Goal: Find specific page/section: Find specific page/section

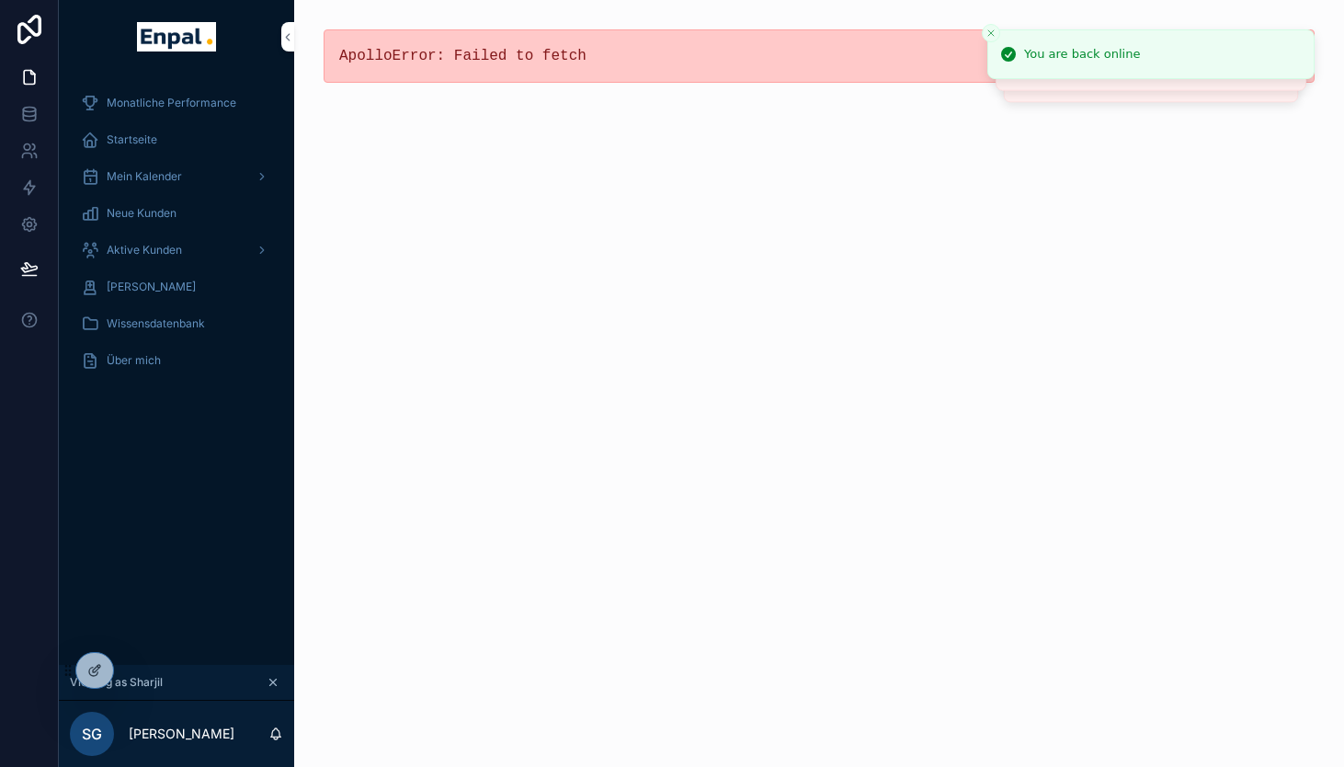
scroll to position [22, 0]
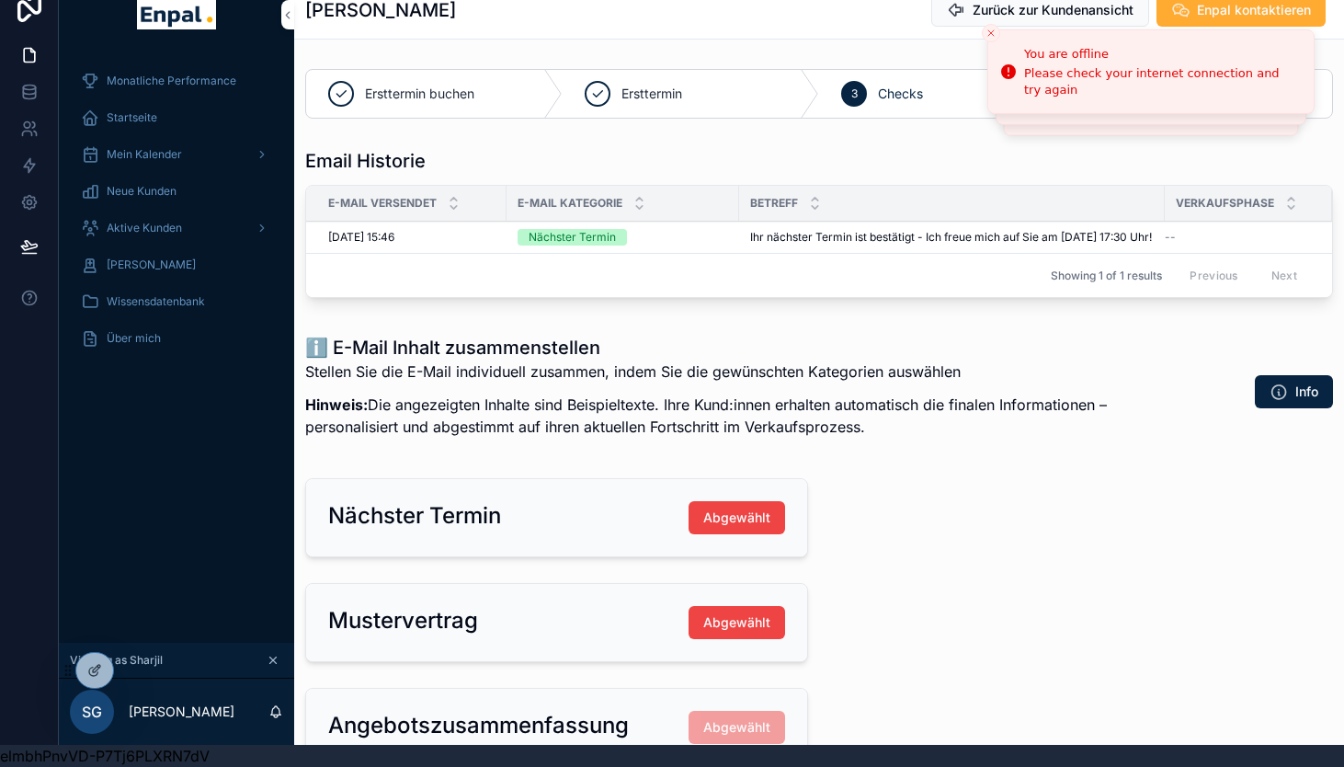
click at [154, 428] on div "Monatliche Performance Startseite Mein Kalender Neue Kunden Aktive [PERSON_NAME…" at bounding box center [176, 346] width 235 height 591
click at [135, 670] on icon at bounding box center [135, 670] width 15 height 15
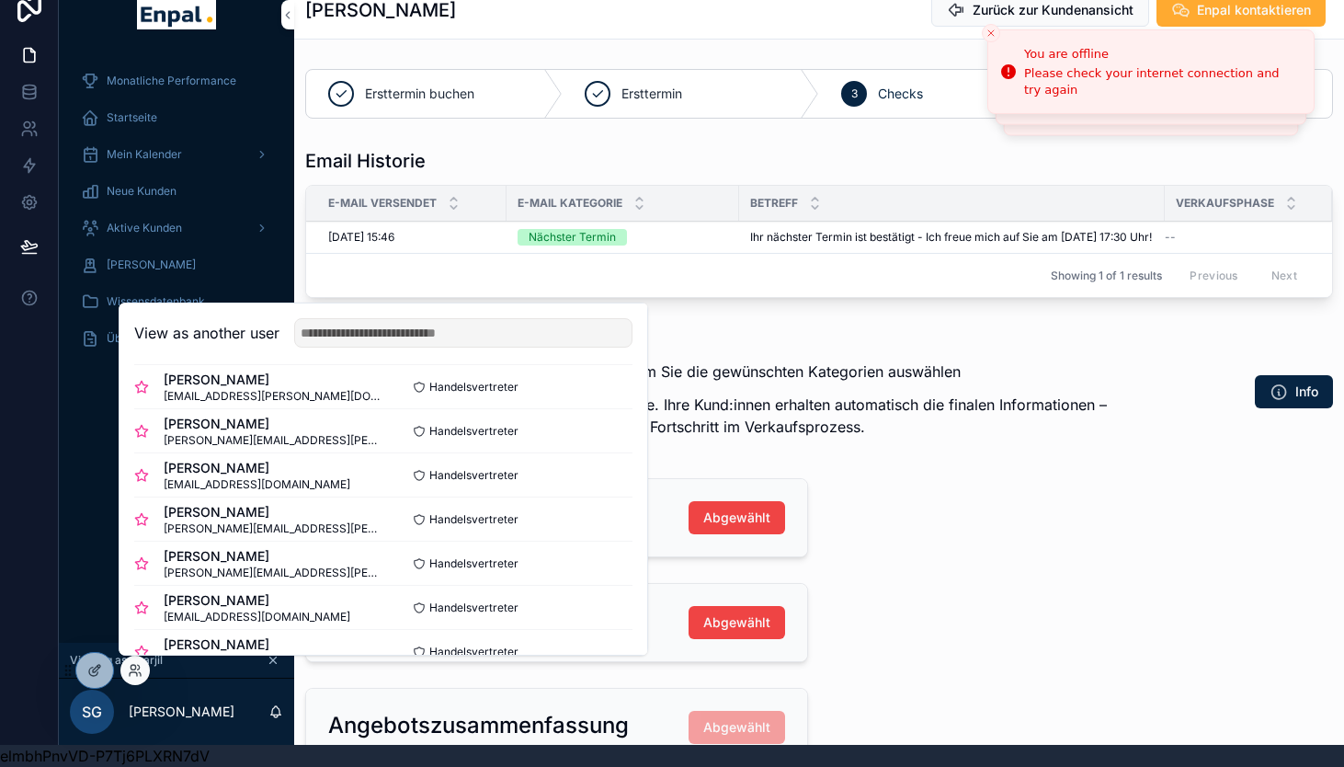
scroll to position [277, 0]
click at [617, 564] on button "Select" at bounding box center [609, 564] width 48 height 27
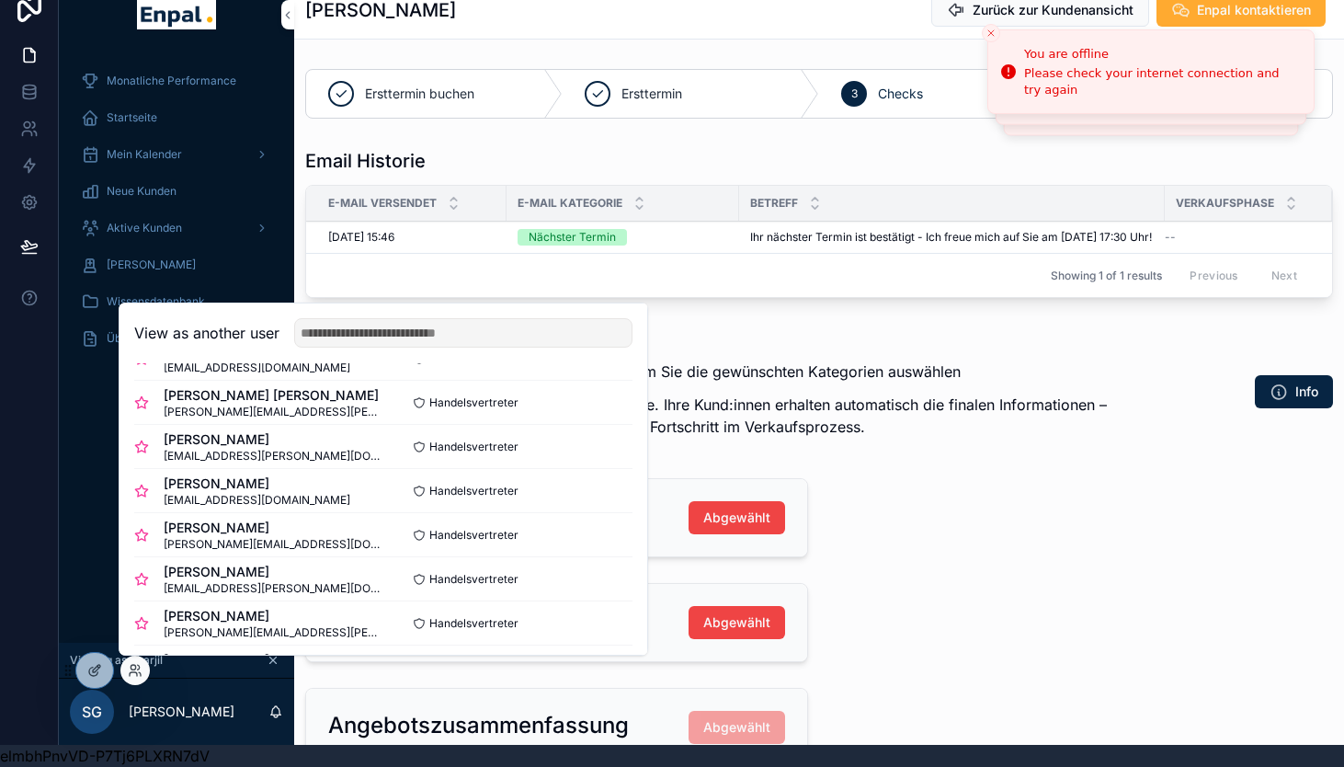
scroll to position [37, 0]
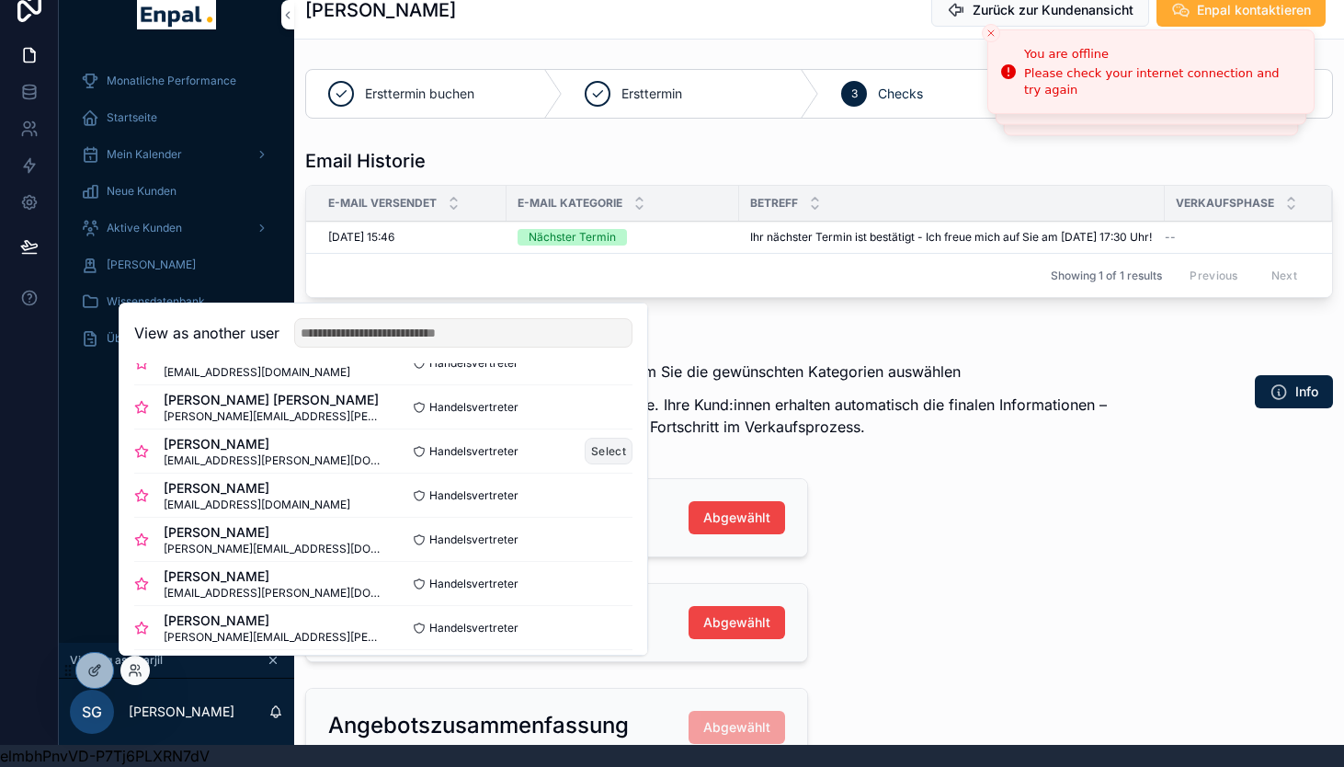
click at [605, 450] on button "Select" at bounding box center [609, 451] width 48 height 27
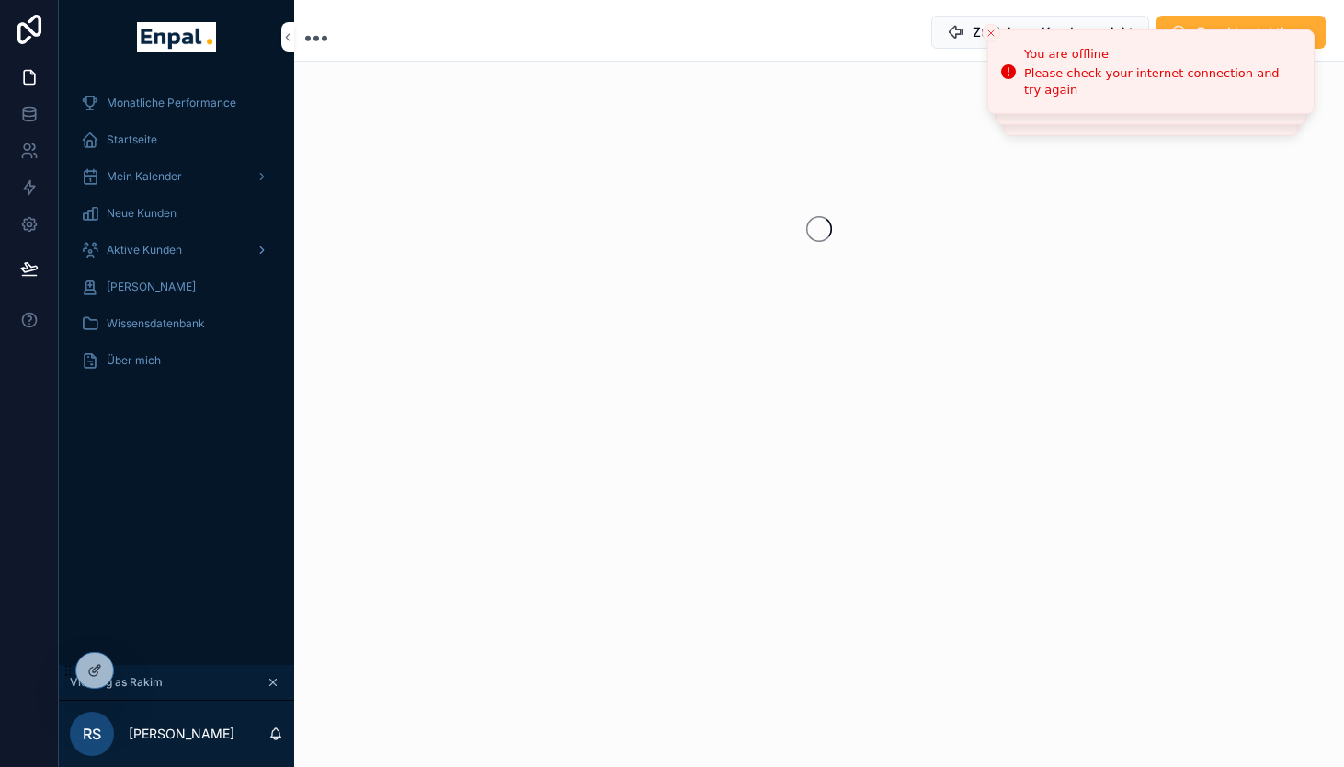
scroll to position [22, 0]
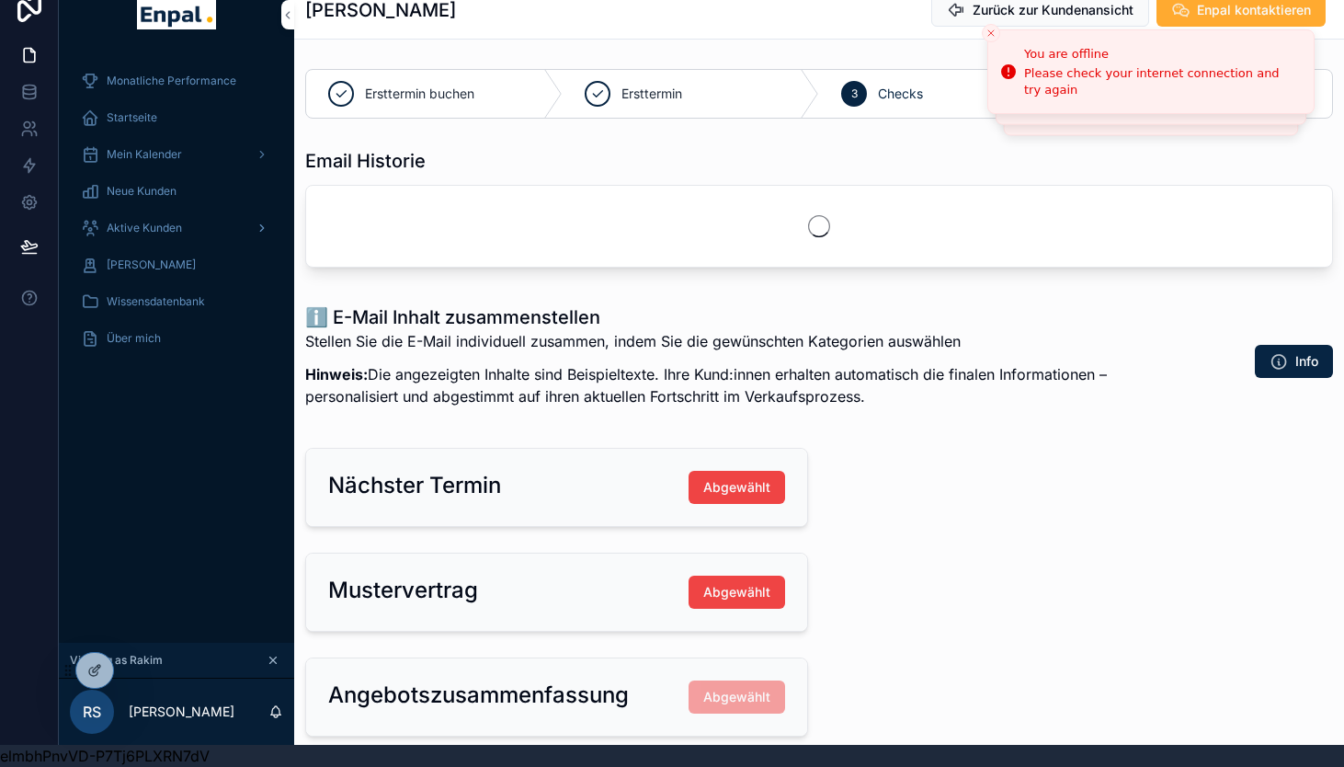
click at [137, 224] on span "Aktive Kunden" at bounding box center [144, 228] width 75 height 15
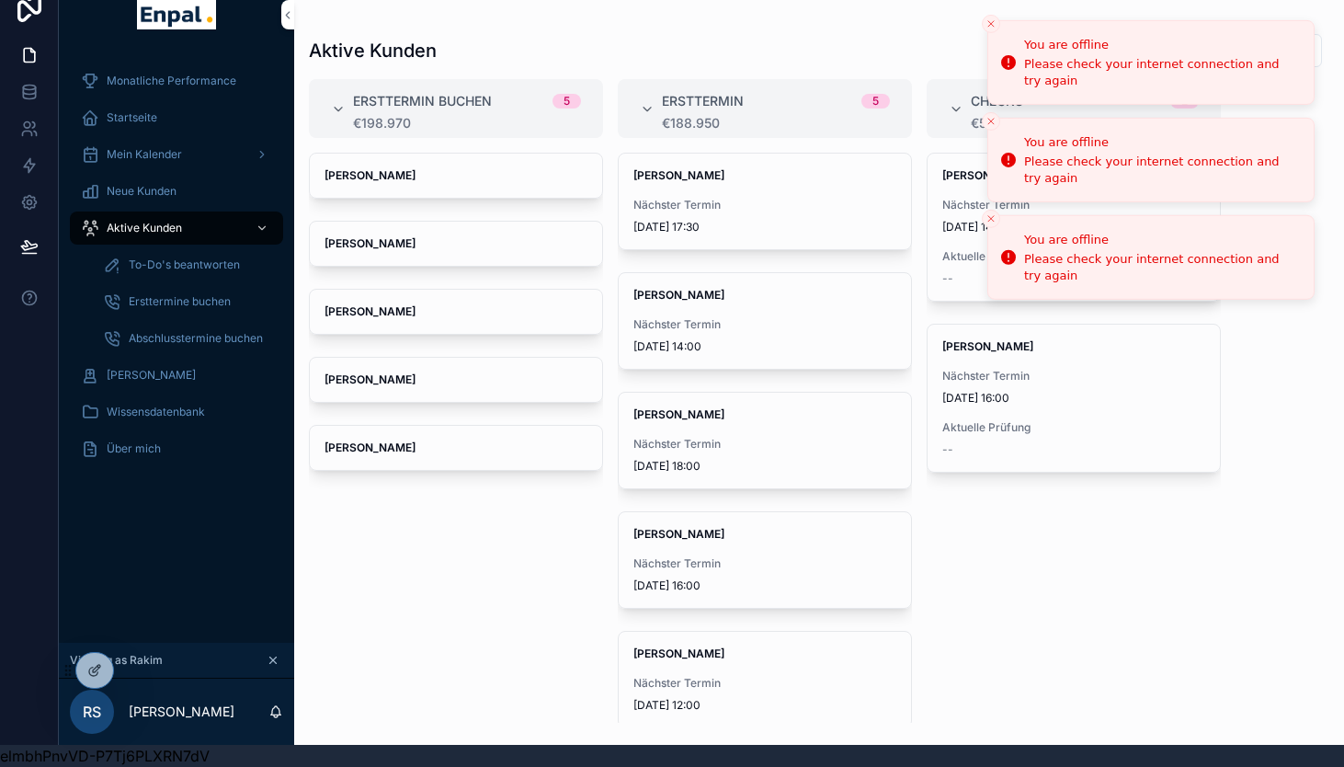
click at [989, 24] on icon "Close toast" at bounding box center [990, 23] width 11 height 11
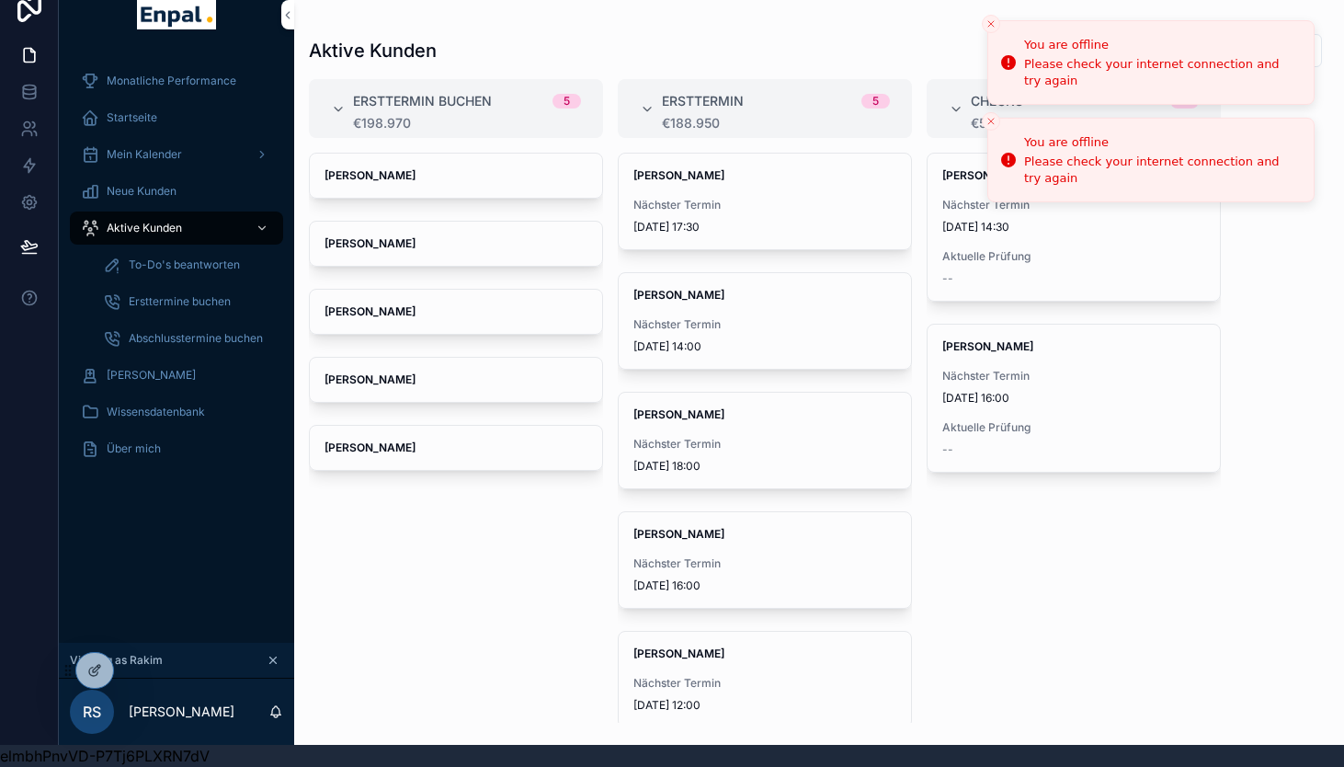
click at [989, 24] on icon "Close toast" at bounding box center [990, 23] width 11 height 11
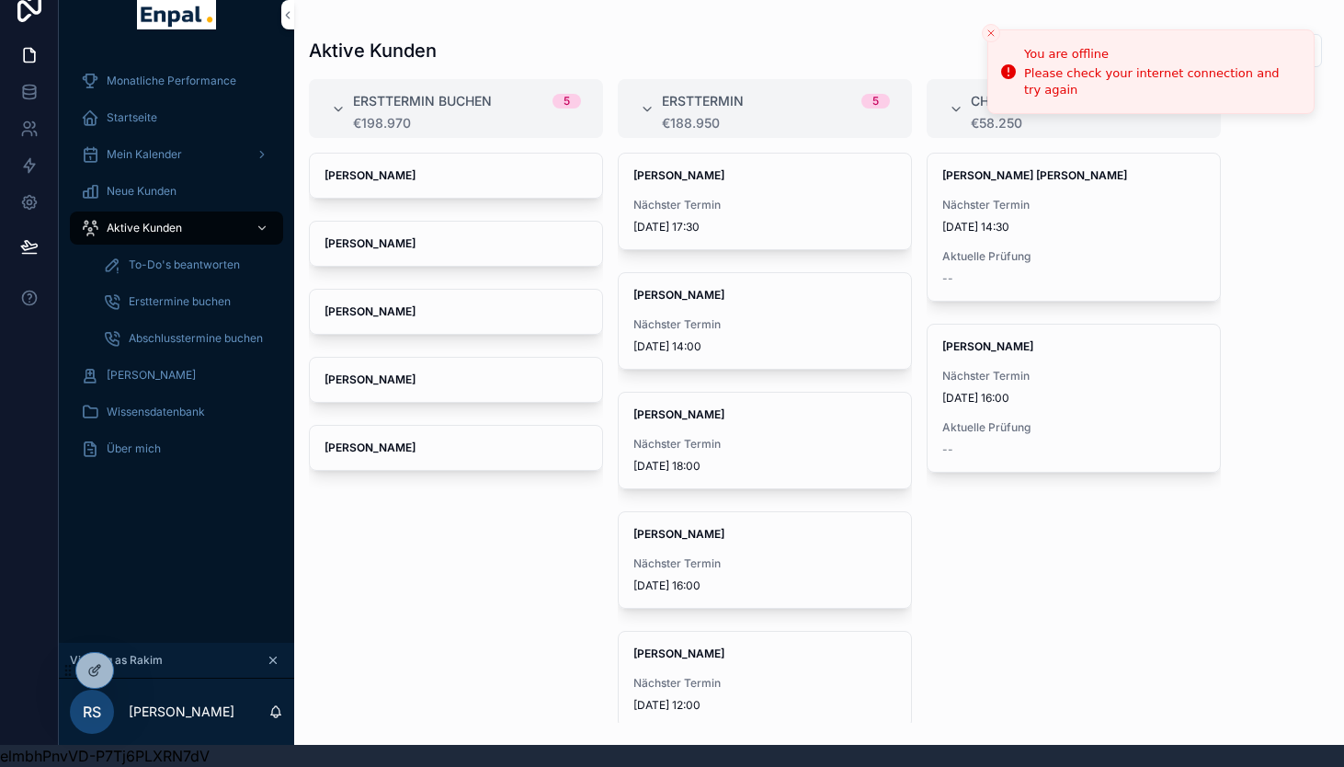
click at [987, 28] on icon "Close toast" at bounding box center [990, 33] width 11 height 11
